Goal: Find contact information: Find contact information

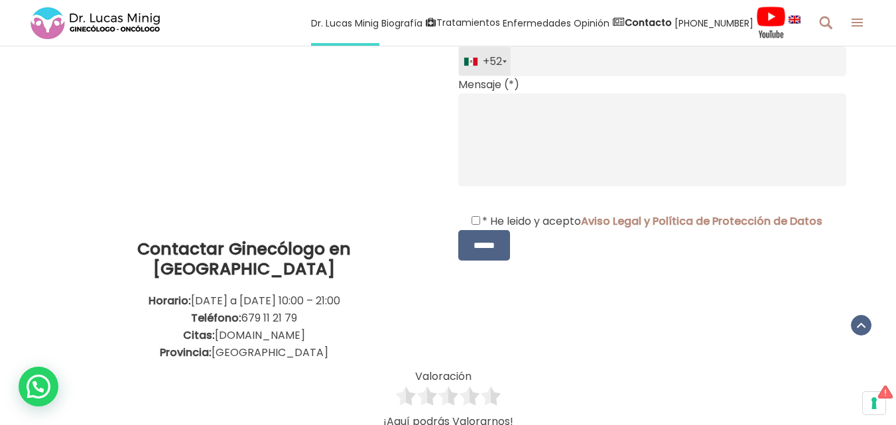
scroll to position [3418, 0]
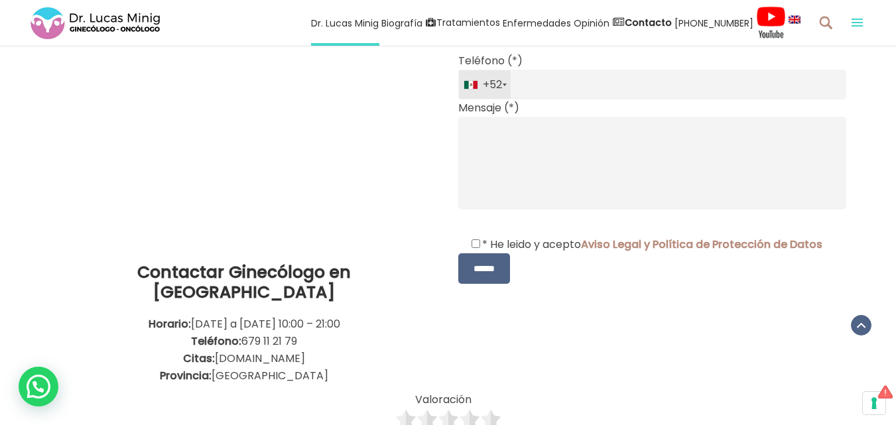
click at [859, 26] on span at bounding box center [856, 25] width 11 height 1
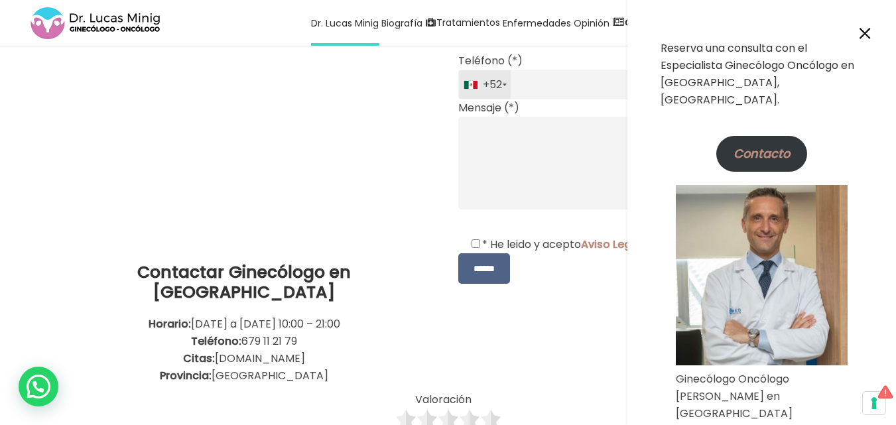
click at [778, 142] on link "Contacto" at bounding box center [761, 154] width 91 height 36
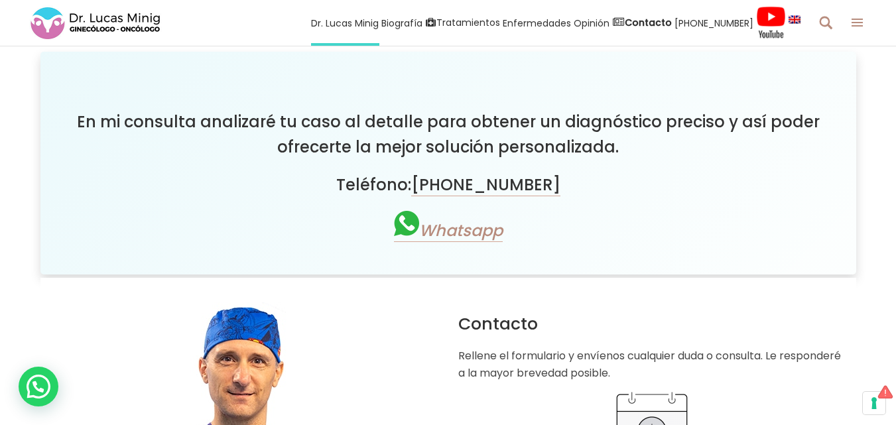
click at [440, 232] on link "Whatsapp" at bounding box center [448, 230] width 109 height 23
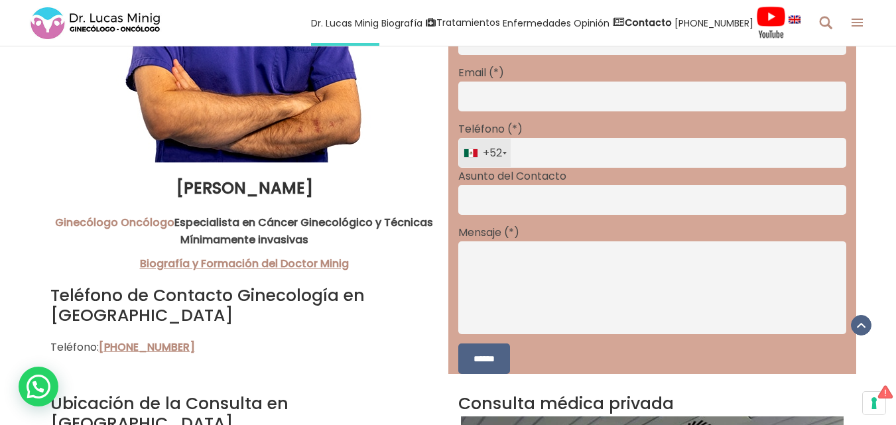
scroll to position [862, 0]
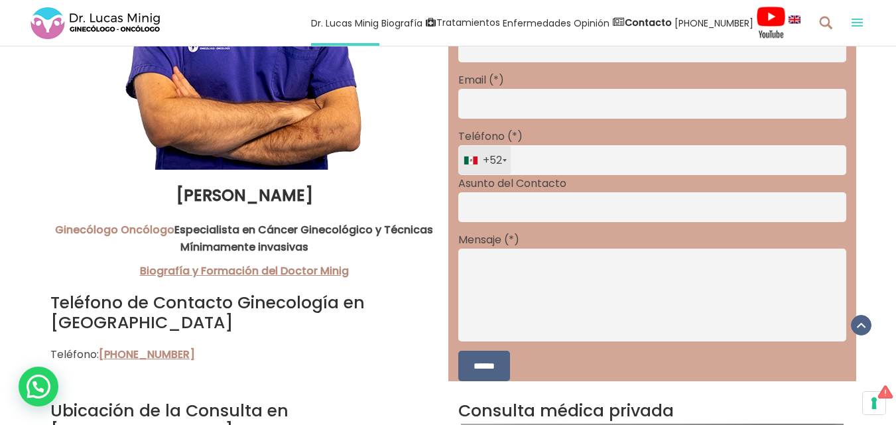
click at [856, 23] on span at bounding box center [856, 22] width 11 height 1
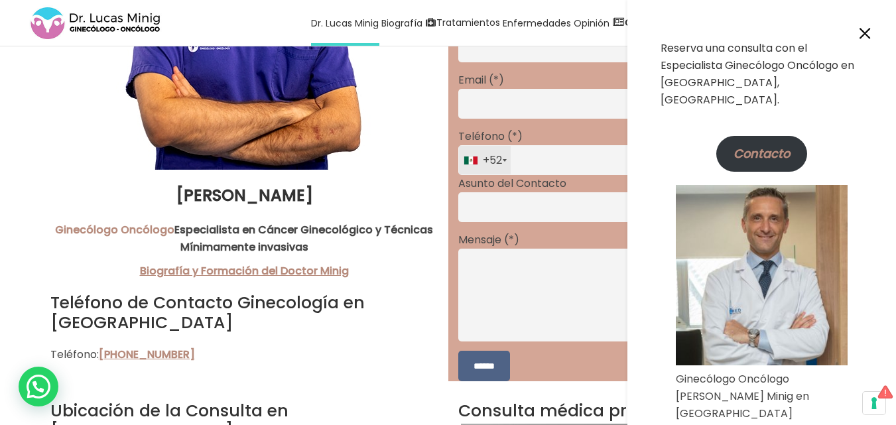
click at [760, 143] on link "Contacto" at bounding box center [761, 154] width 91 height 36
